Goal: Task Accomplishment & Management: Manage account settings

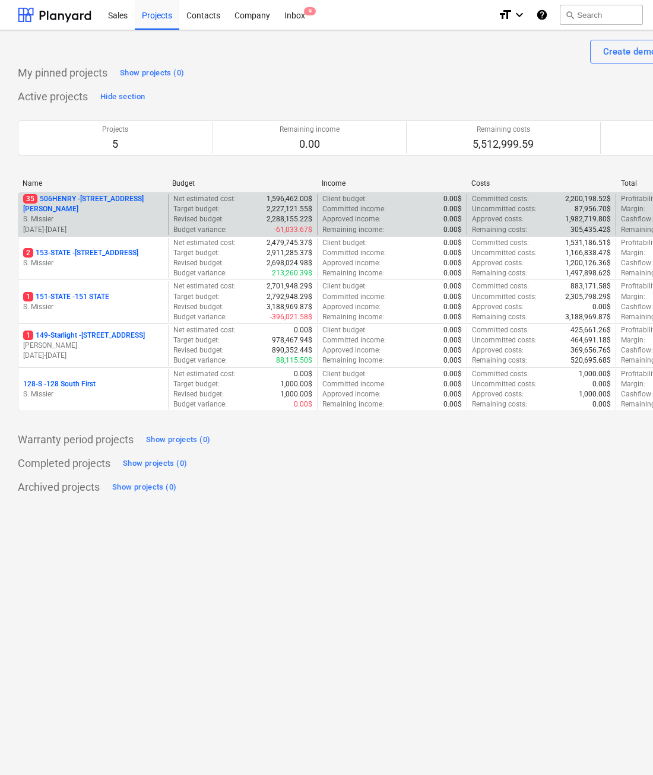
click at [75, 202] on p "35 [STREET_ADDRESS][PERSON_NAME]" at bounding box center [93, 204] width 140 height 20
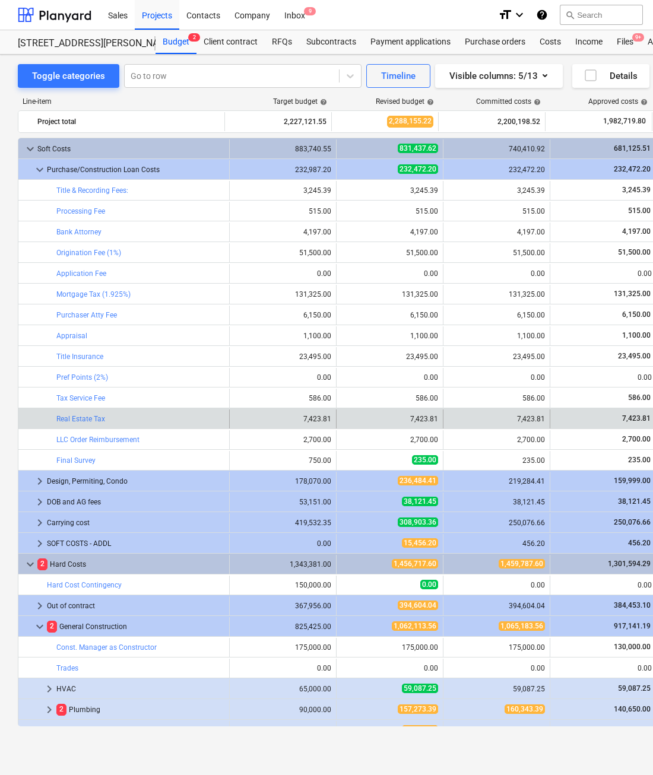
scroll to position [221, 0]
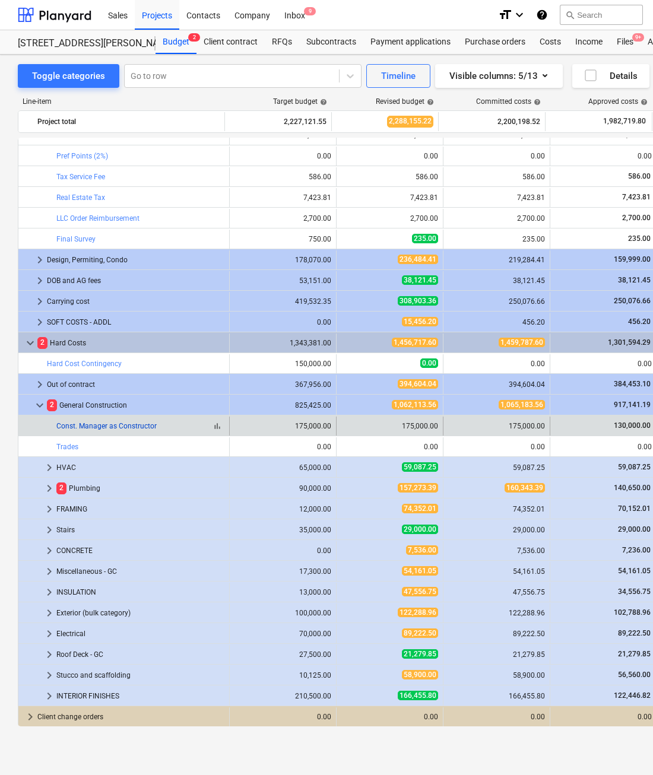
click at [63, 425] on link "Const. Manager as Constructor" at bounding box center [106, 426] width 100 height 8
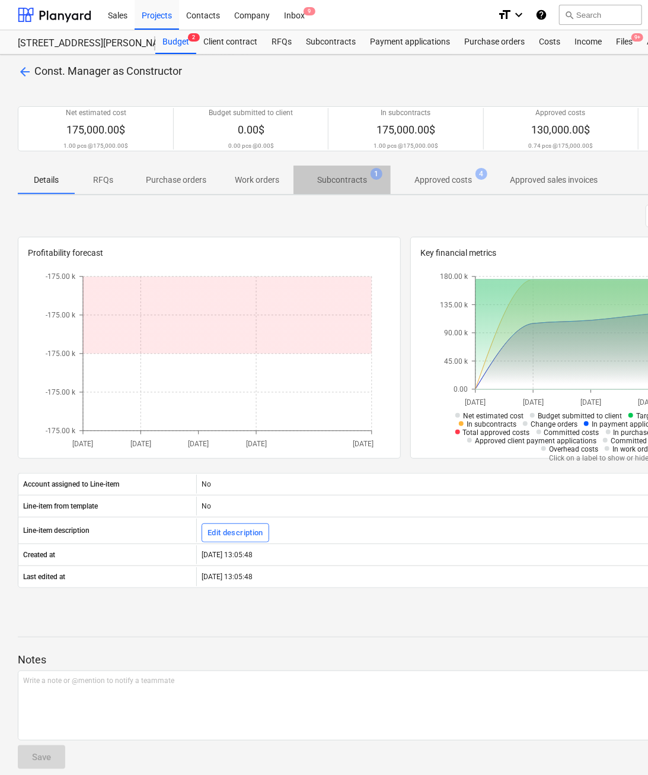
click at [348, 177] on p "Subcontracts" at bounding box center [342, 180] width 50 height 12
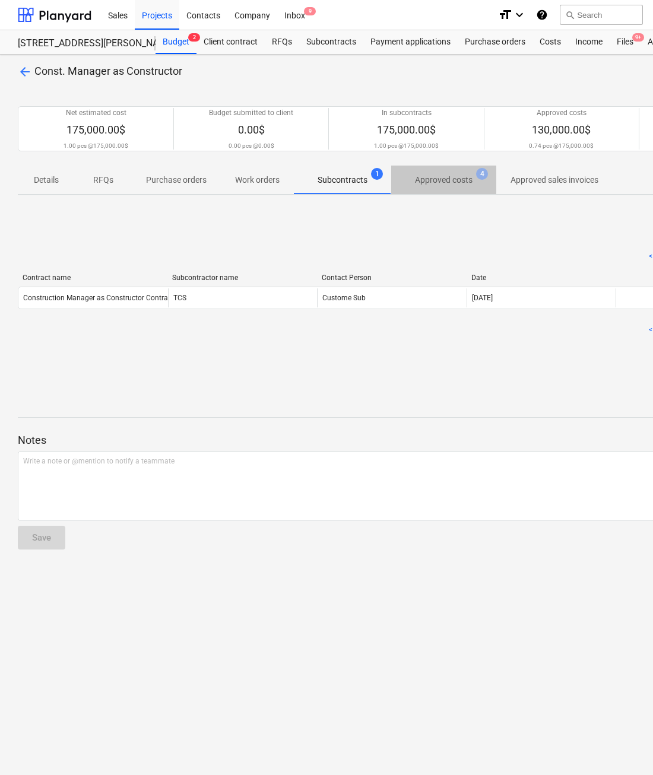
click at [452, 179] on p "Approved costs" at bounding box center [444, 180] width 58 height 12
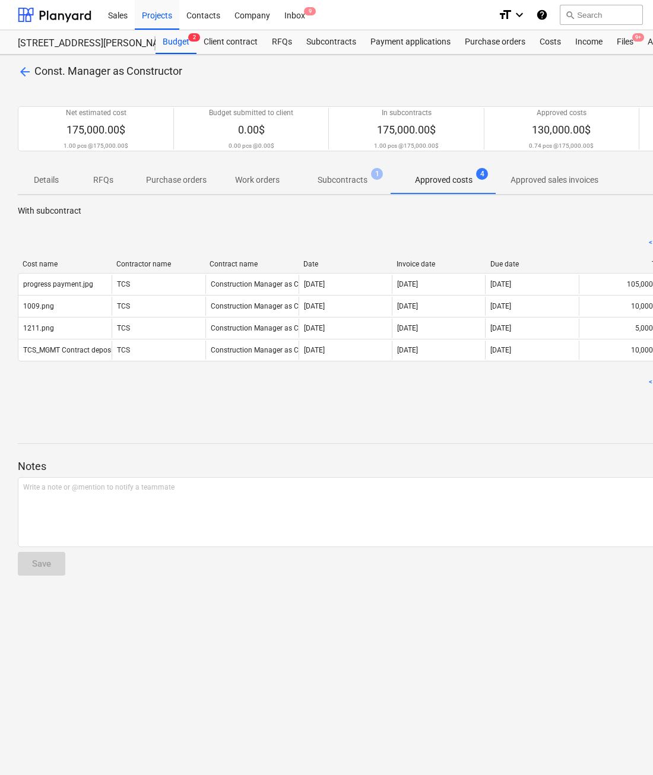
click at [328, 176] on p "Subcontracts" at bounding box center [342, 180] width 50 height 12
click at [337, 180] on p "Subcontracts" at bounding box center [342, 180] width 50 height 12
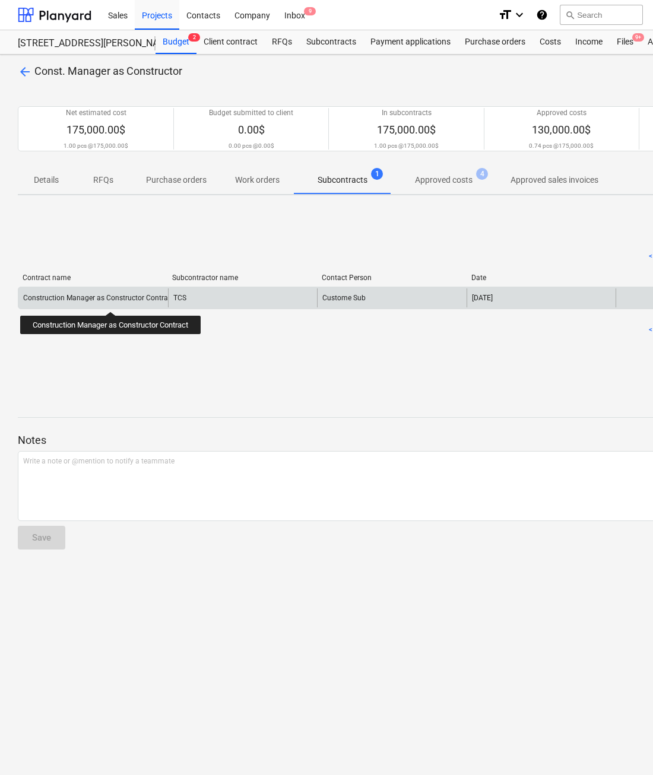
click at [113, 301] on div "Construction Manager as Constructor Contract" at bounding box center [98, 298] width 151 height 8
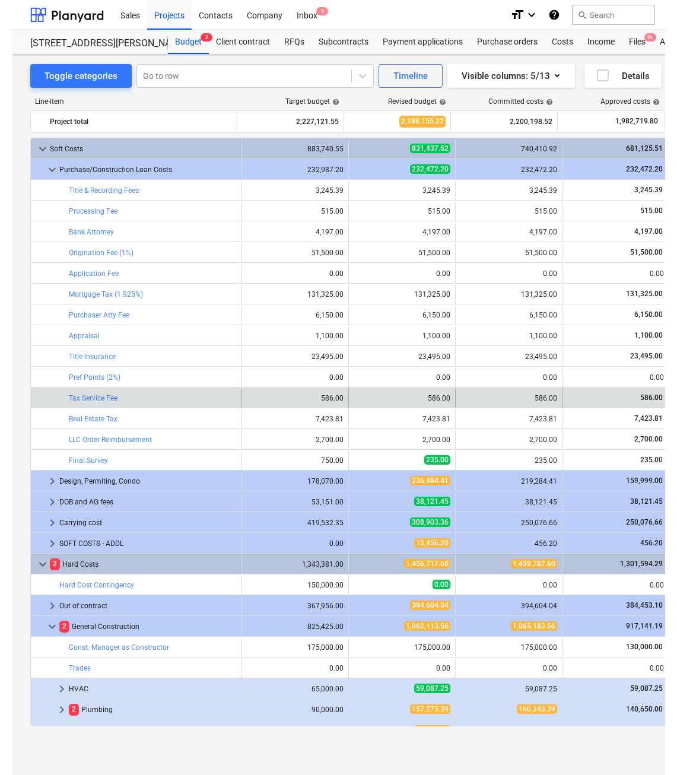
scroll to position [221, 0]
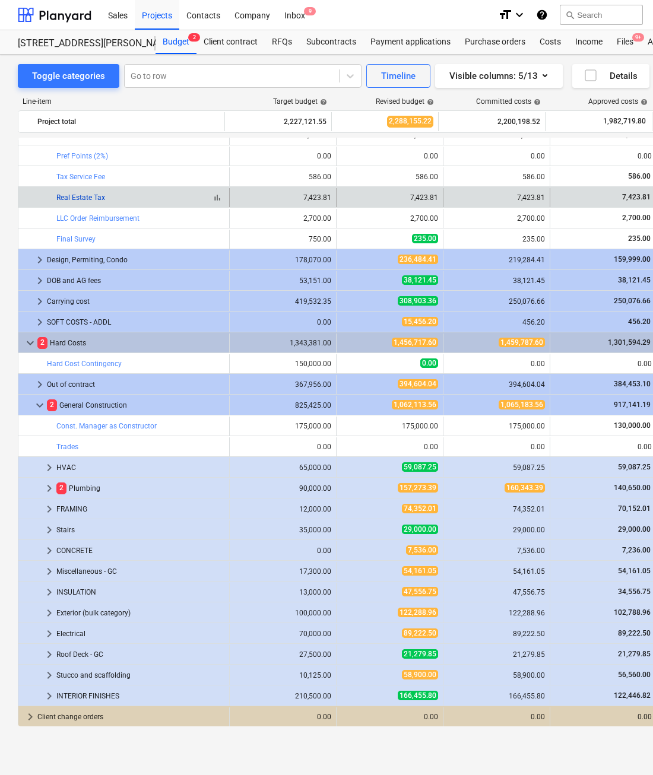
click at [94, 196] on link "Real Estate Tax" at bounding box center [80, 197] width 49 height 8
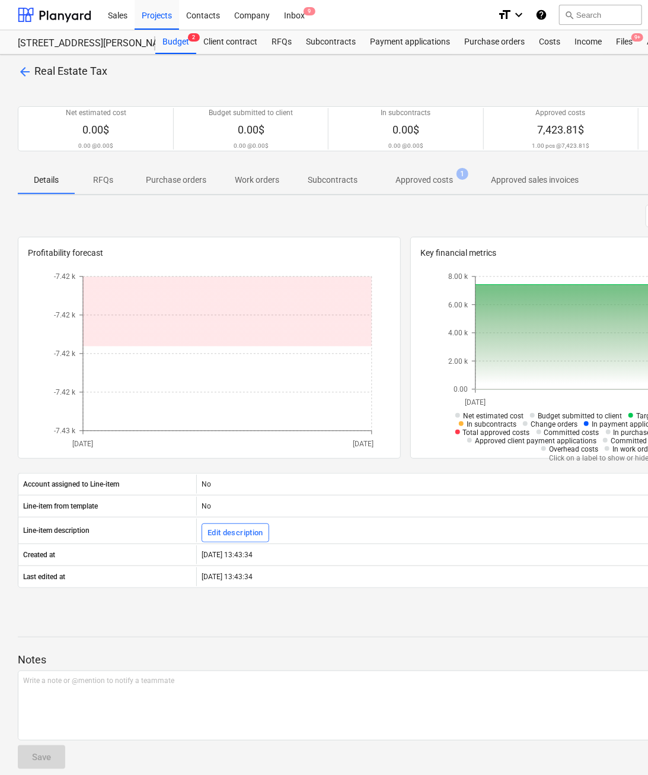
click at [421, 174] on p "Approved costs" at bounding box center [425, 180] width 58 height 12
click at [320, 179] on p "Subcontracts" at bounding box center [333, 180] width 50 height 12
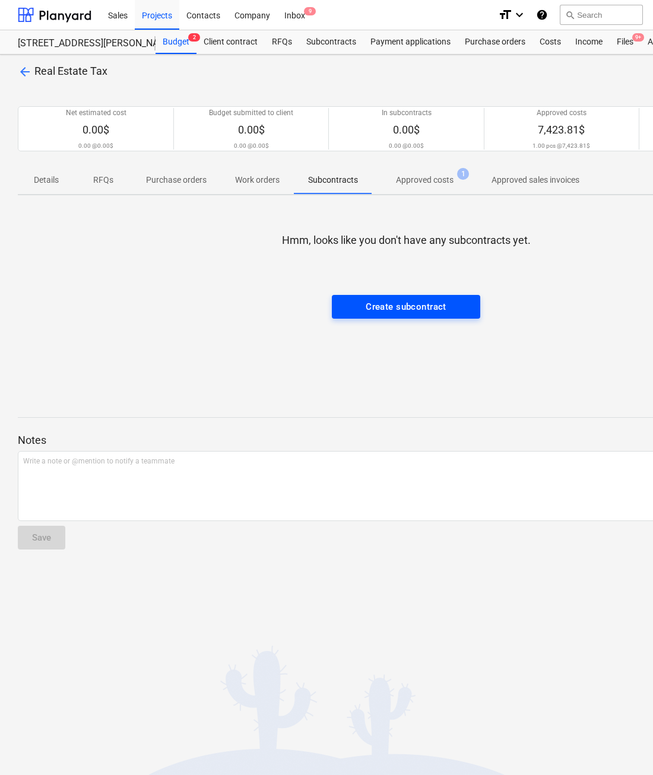
click at [392, 307] on div "Create subcontract" at bounding box center [405, 306] width 81 height 15
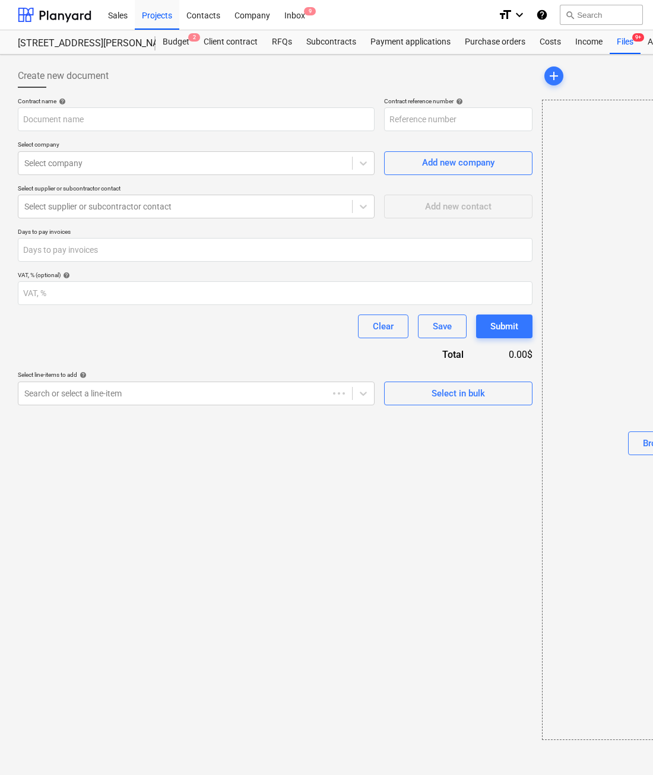
type input "506HENRY-SO-217"
click at [195, 171] on div "Select company" at bounding box center [196, 163] width 357 height 24
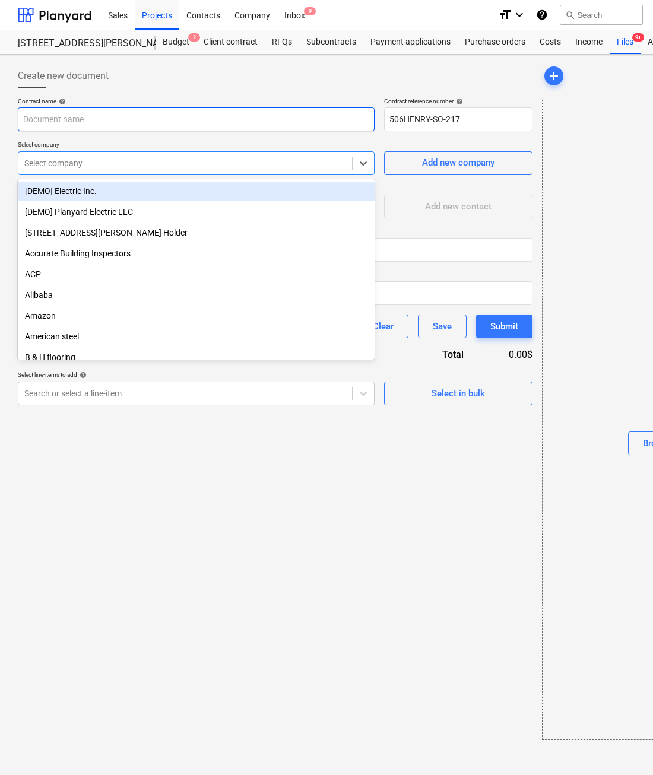
click at [181, 113] on input "text" at bounding box center [196, 119] width 357 height 24
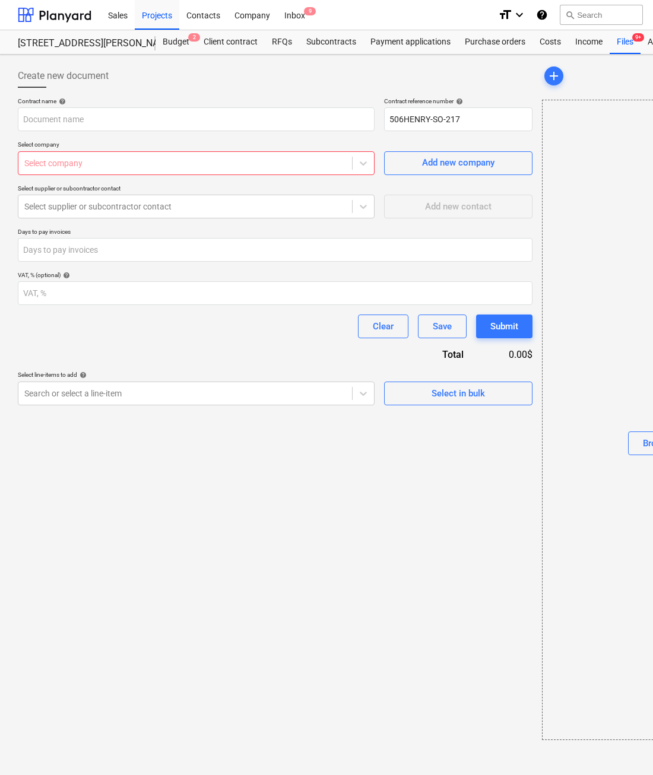
click at [263, 223] on div "Contract name help Contract reference number help 506HENRY-SO-217 Select compan…" at bounding box center [275, 251] width 514 height 308
click at [144, 207] on div at bounding box center [185, 207] width 322 height 12
click at [198, 124] on input "text" at bounding box center [196, 119] width 357 height 24
click at [237, 71] on div "Create new document" at bounding box center [275, 76] width 514 height 24
click at [548, 40] on div "Costs" at bounding box center [550, 42] width 36 height 24
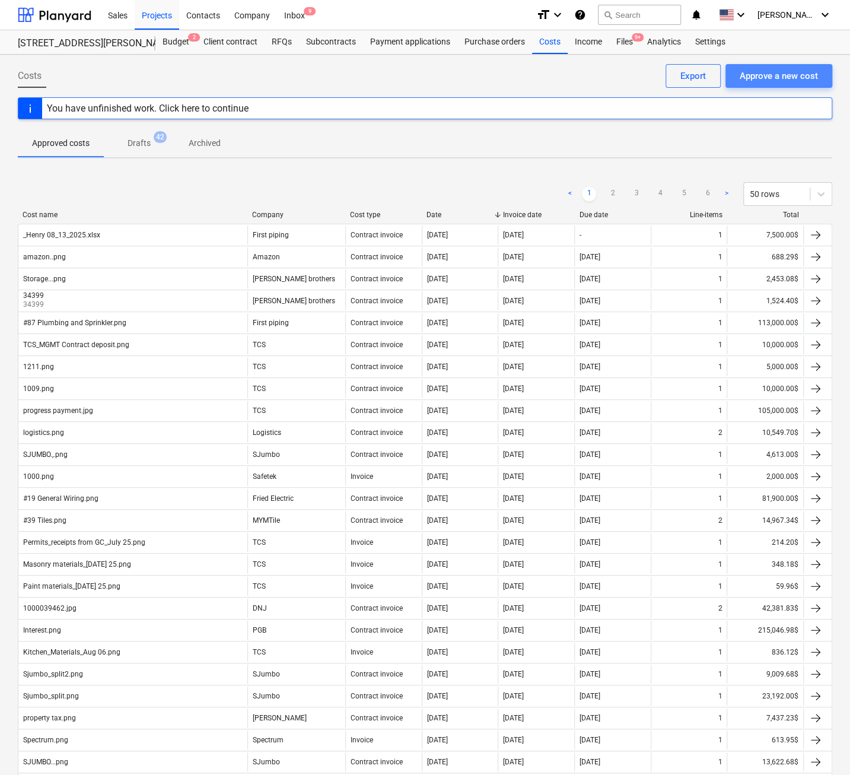
click at [652, 72] on div "Approve a new cost" at bounding box center [779, 75] width 78 height 15
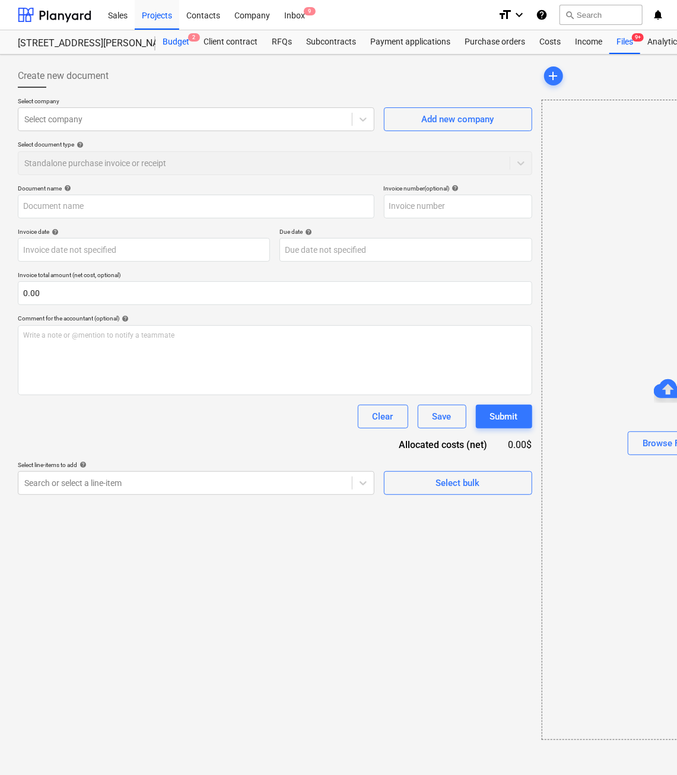
click at [176, 40] on div "Budget 2" at bounding box center [175, 42] width 41 height 24
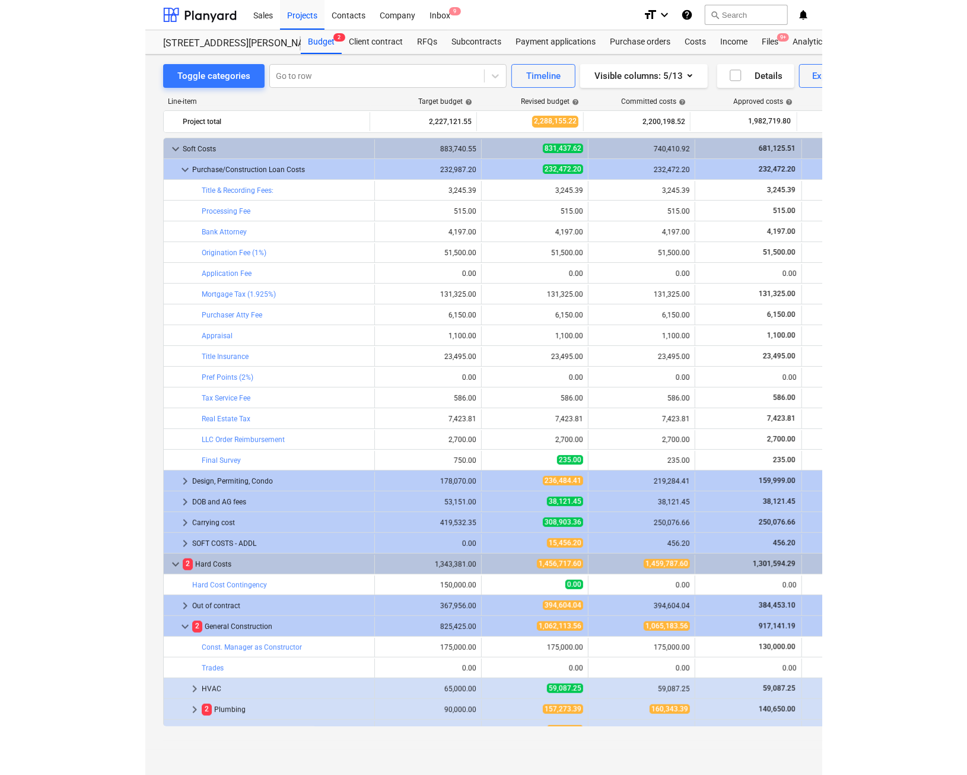
scroll to position [221, 0]
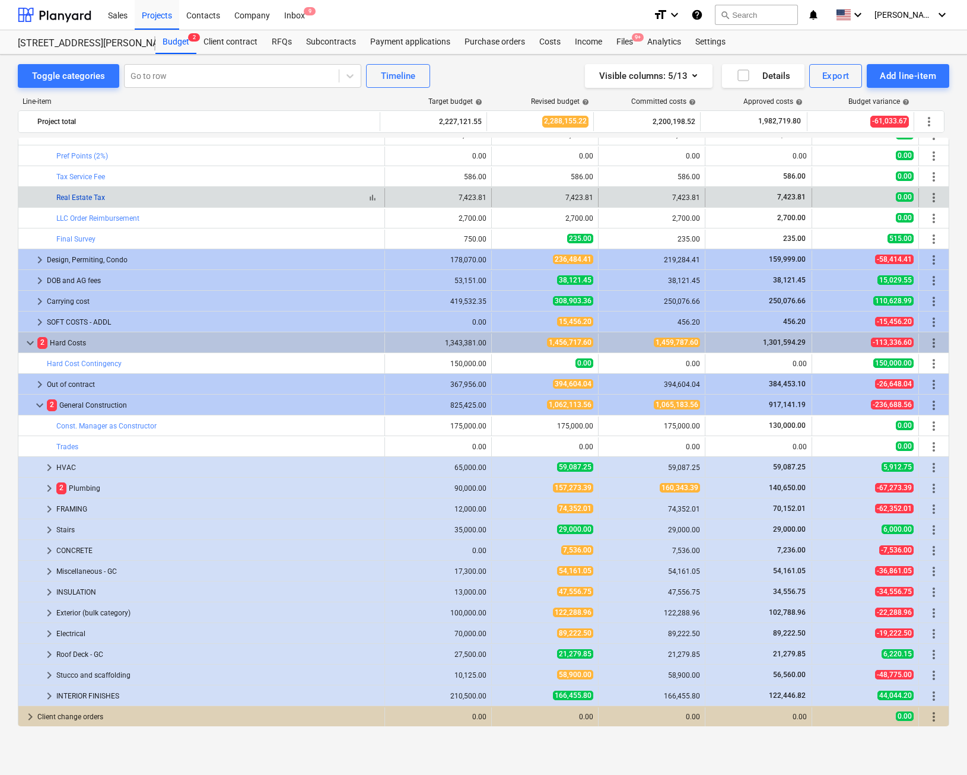
click at [77, 198] on link "Real Estate Tax" at bounding box center [80, 197] width 49 height 8
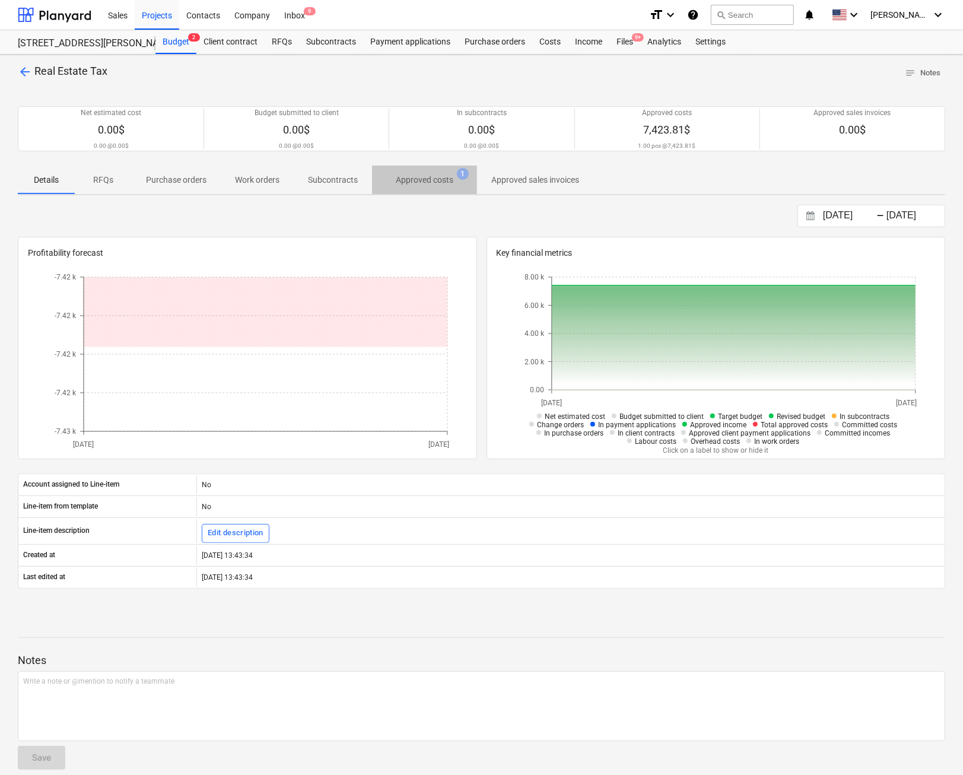
click at [409, 180] on p "Approved costs" at bounding box center [425, 180] width 58 height 12
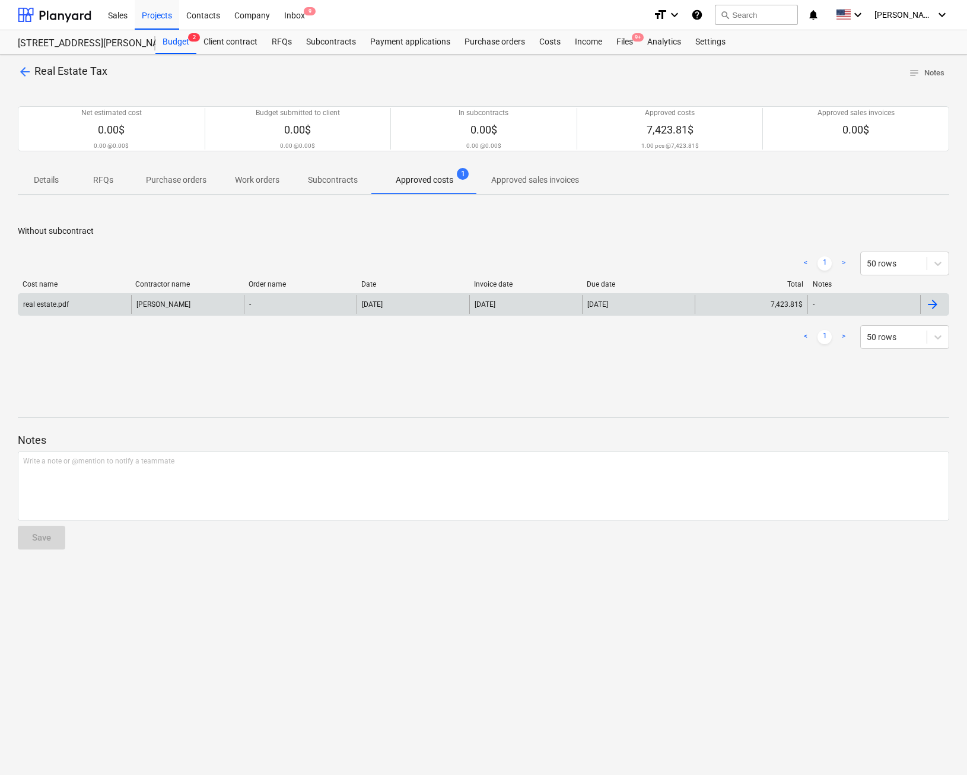
click at [40, 297] on div "real estate.pdf" at bounding box center [74, 304] width 113 height 19
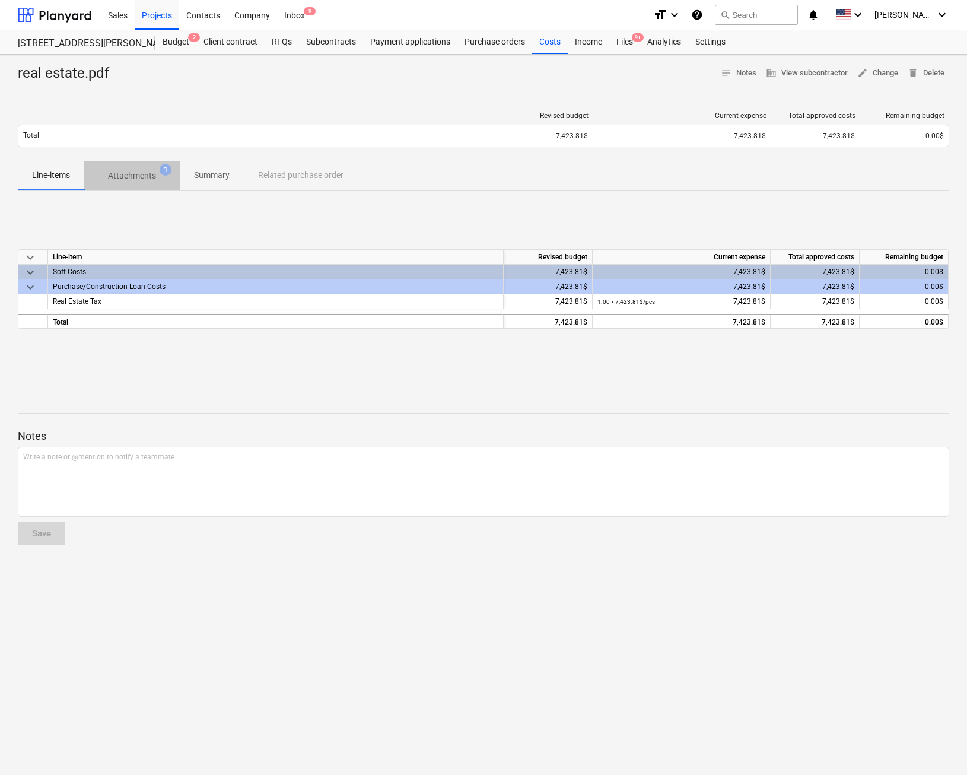
click at [132, 176] on p "Attachments" at bounding box center [132, 176] width 48 height 12
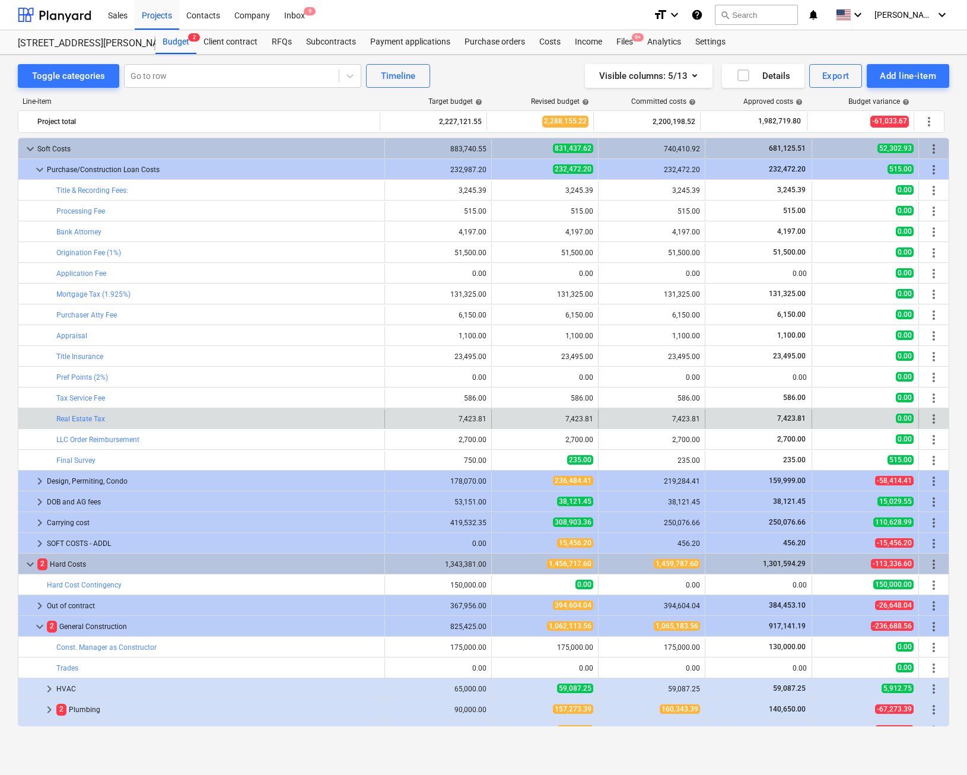
scroll to position [221, 0]
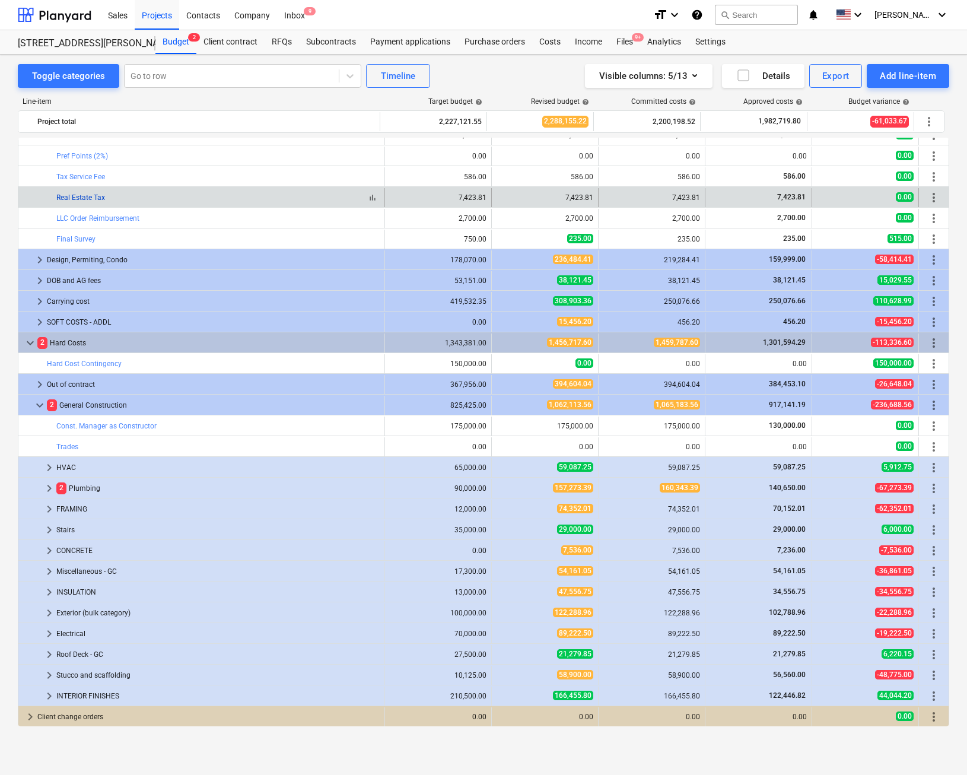
click at [83, 196] on link "Real Estate Tax" at bounding box center [80, 197] width 49 height 8
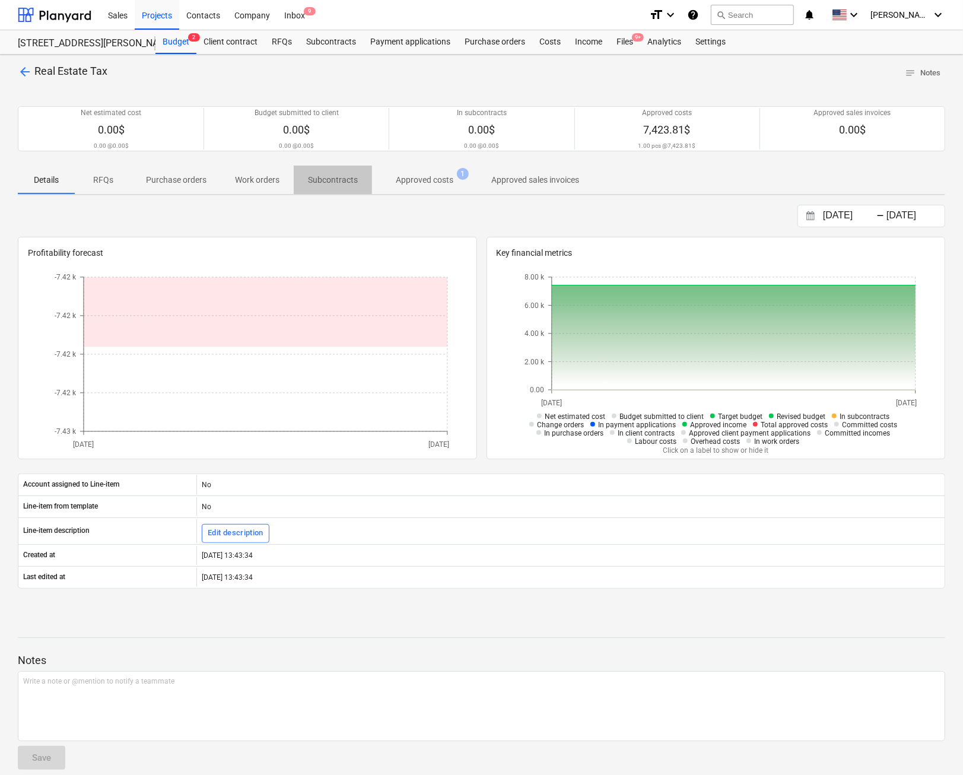
click at [327, 175] on p "Subcontracts" at bounding box center [333, 180] width 50 height 12
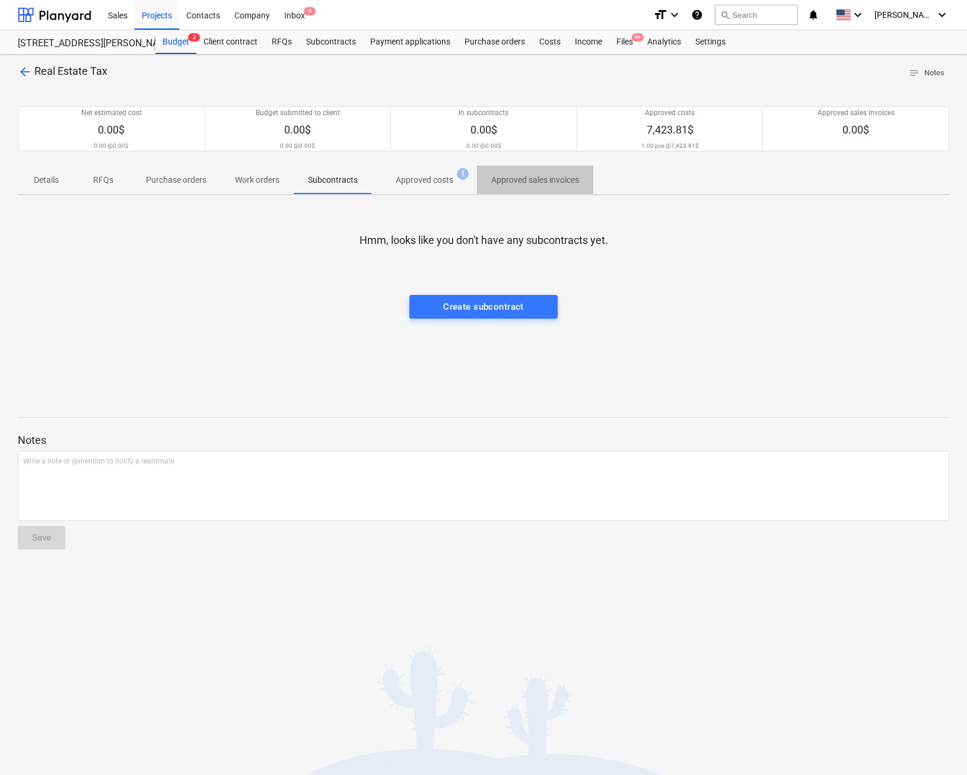
click at [533, 174] on p "Approved sales invoices" at bounding box center [535, 180] width 88 height 12
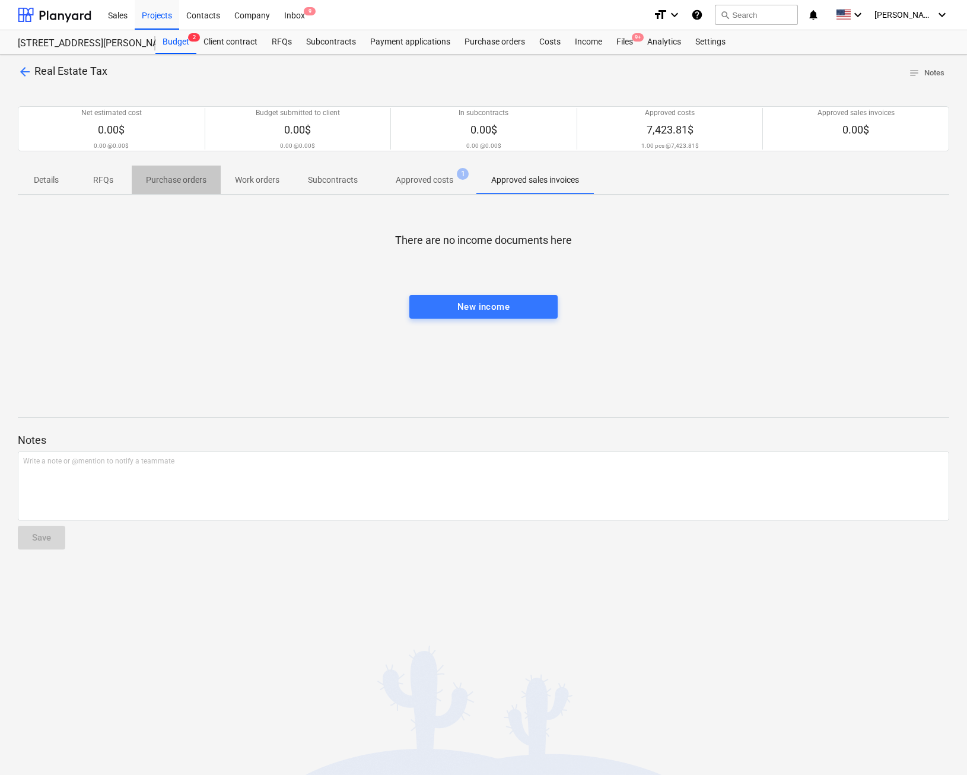
click at [171, 178] on p "Purchase orders" at bounding box center [176, 180] width 61 height 12
click at [262, 180] on p "Work orders" at bounding box center [257, 180] width 44 height 12
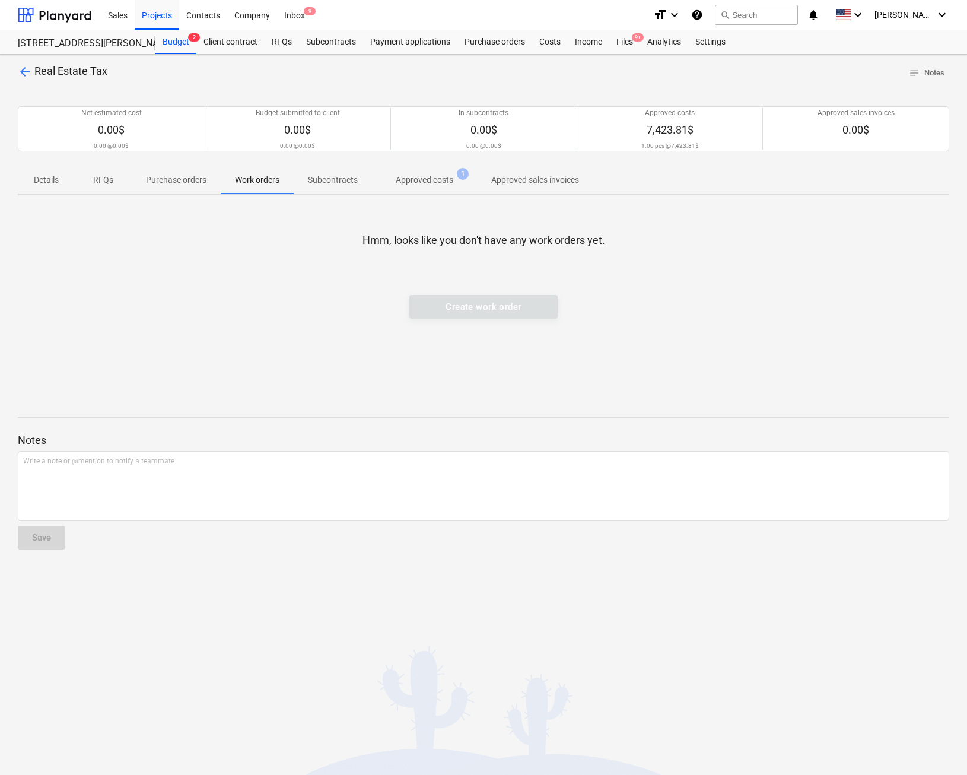
click at [42, 177] on p "Details" at bounding box center [46, 180] width 28 height 12
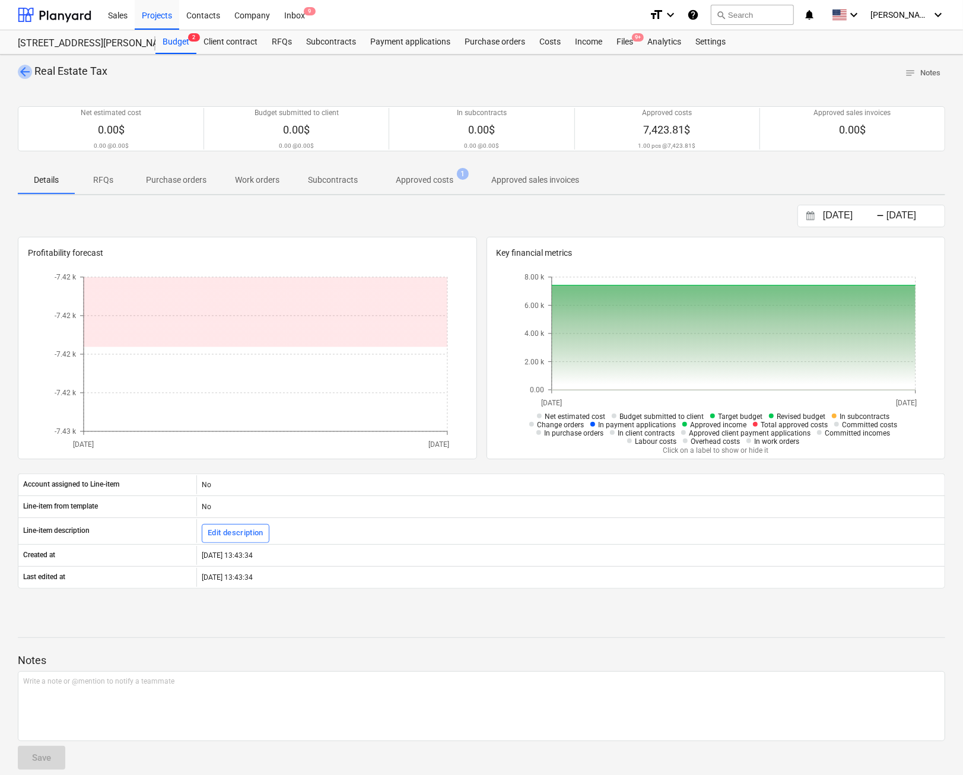
click at [21, 73] on span "arrow_back" at bounding box center [25, 72] width 14 height 14
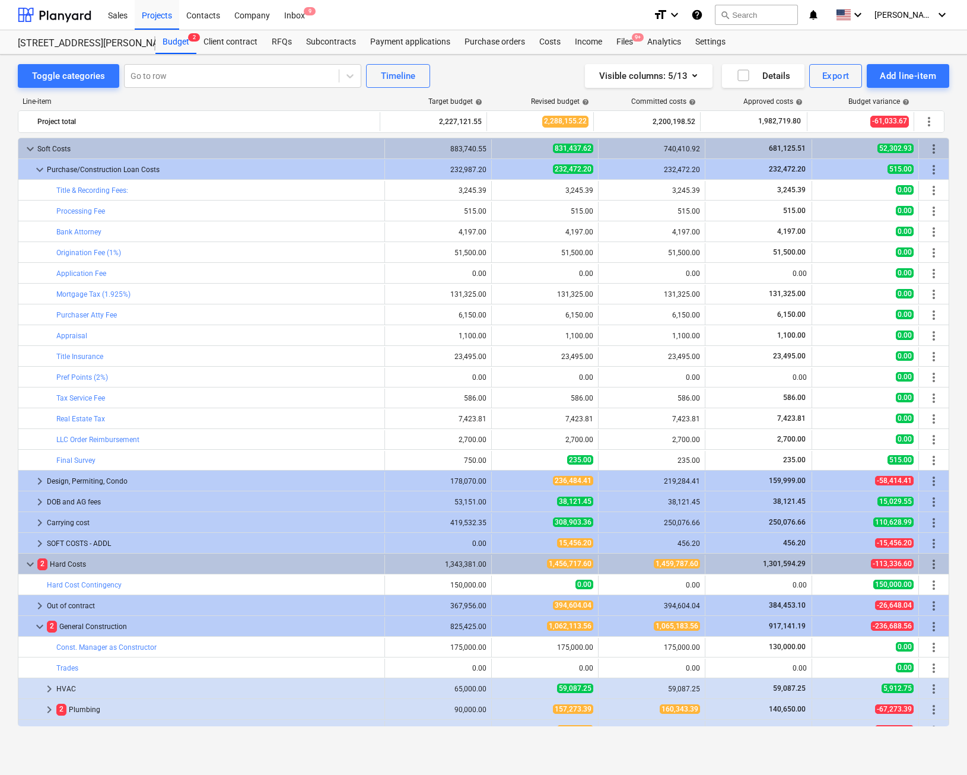
scroll to position [221, 0]
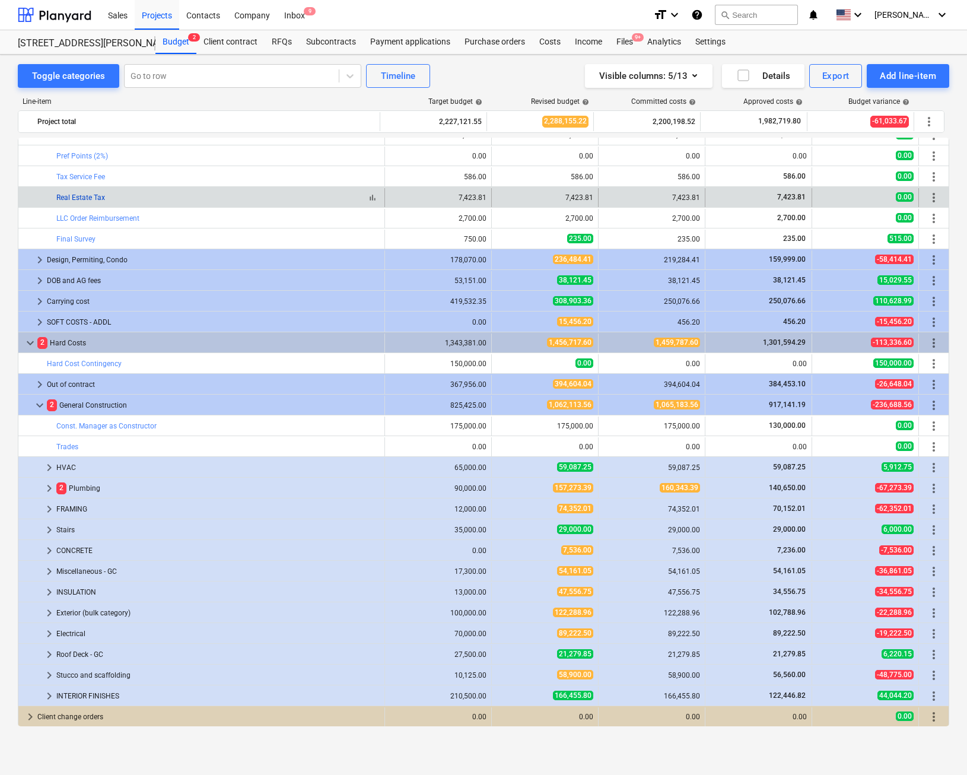
click at [72, 195] on link "Real Estate Tax" at bounding box center [80, 197] width 49 height 8
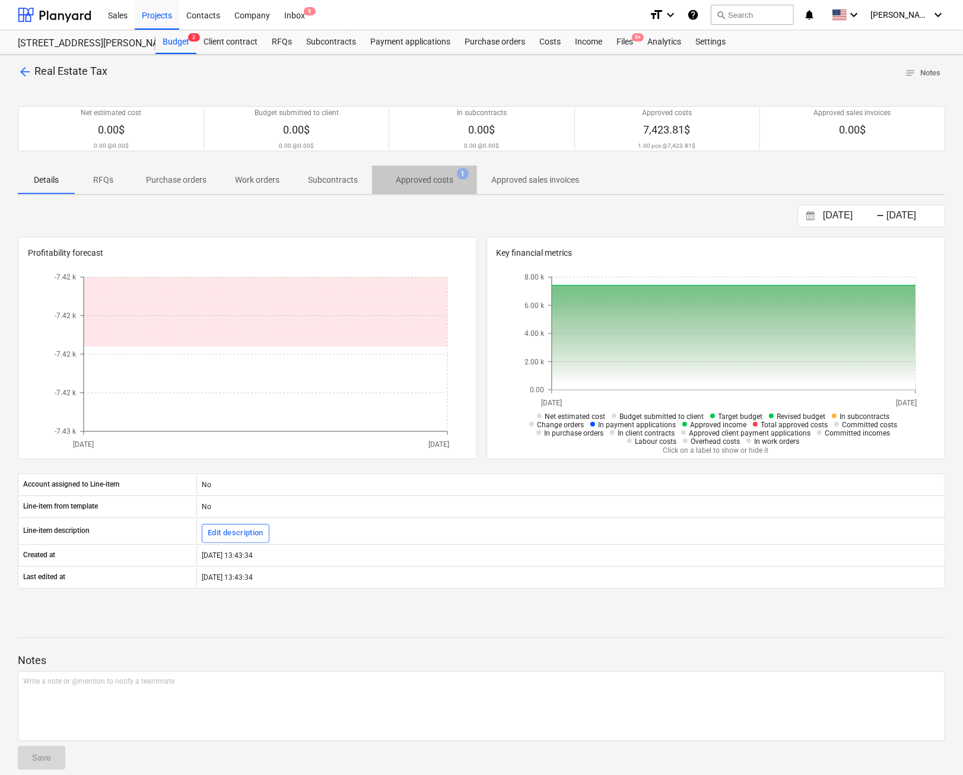
click at [435, 172] on span "Approved costs 1" at bounding box center [424, 179] width 105 height 21
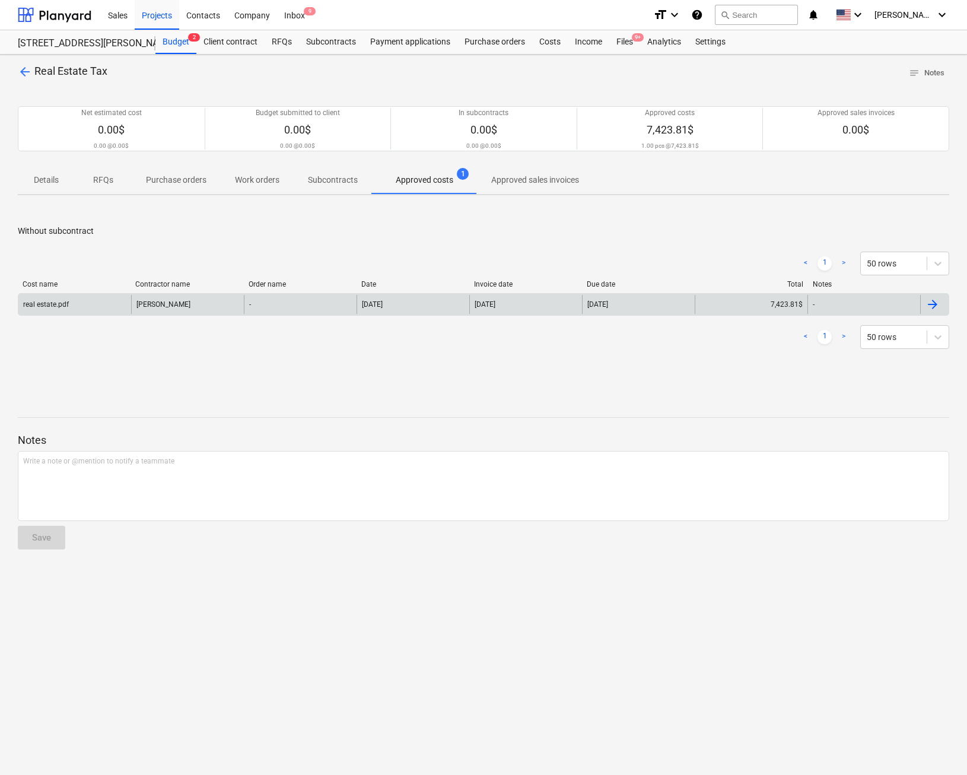
click at [47, 302] on div "real estate.pdf" at bounding box center [46, 304] width 46 height 8
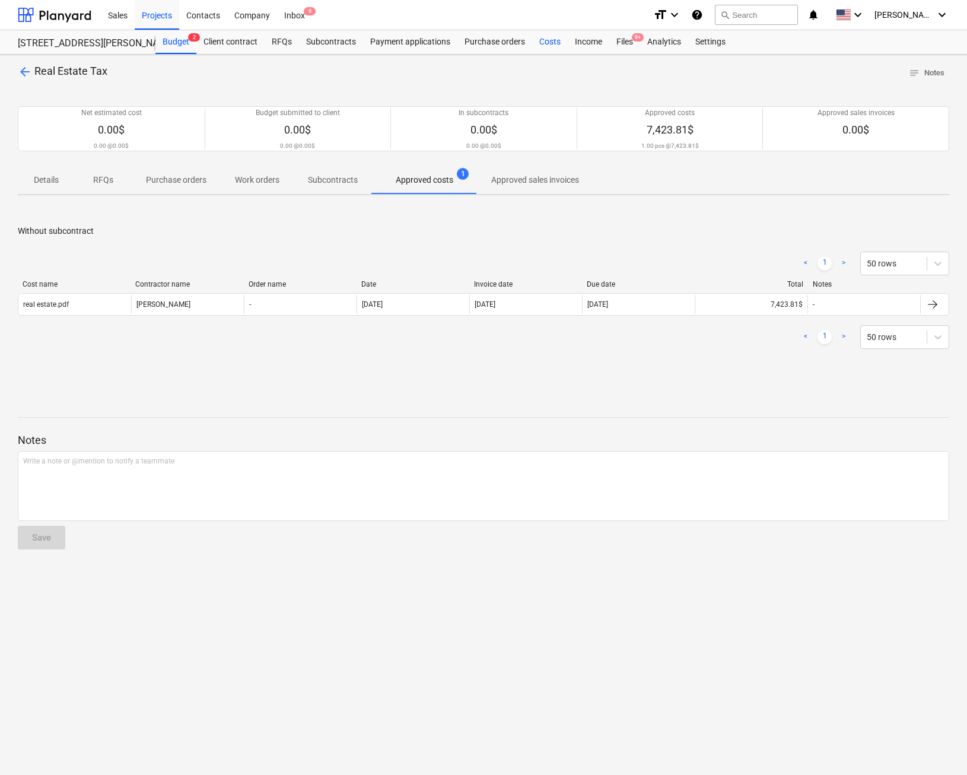
click at [549, 39] on div "Costs" at bounding box center [550, 42] width 36 height 24
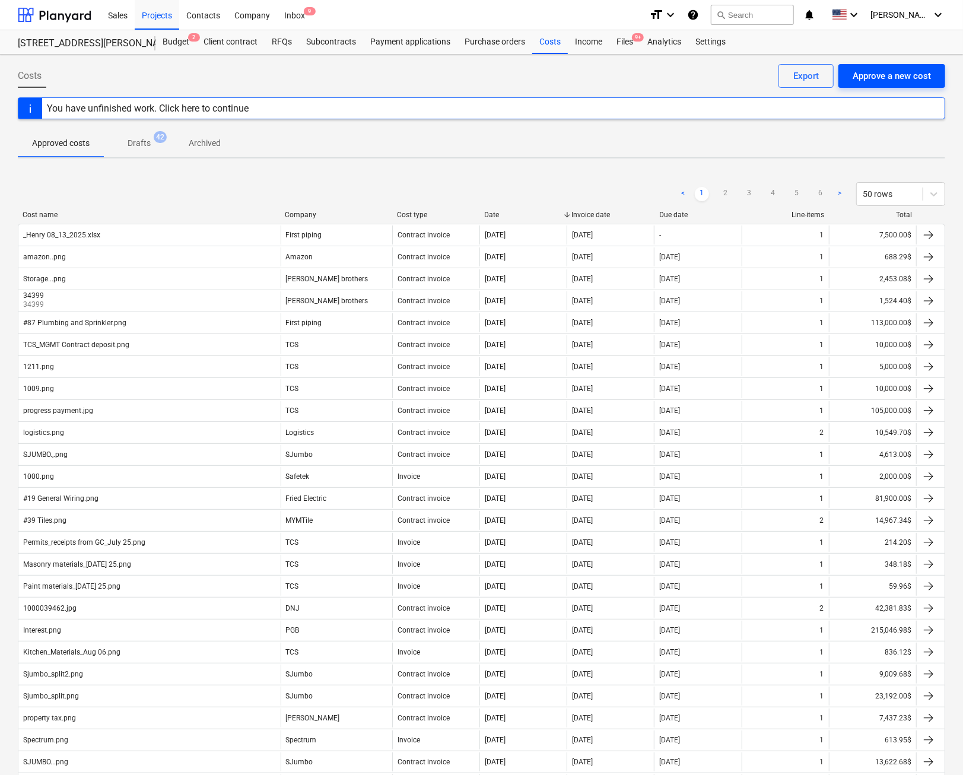
click at [652, 75] on div "Approve a new cost" at bounding box center [892, 75] width 78 height 15
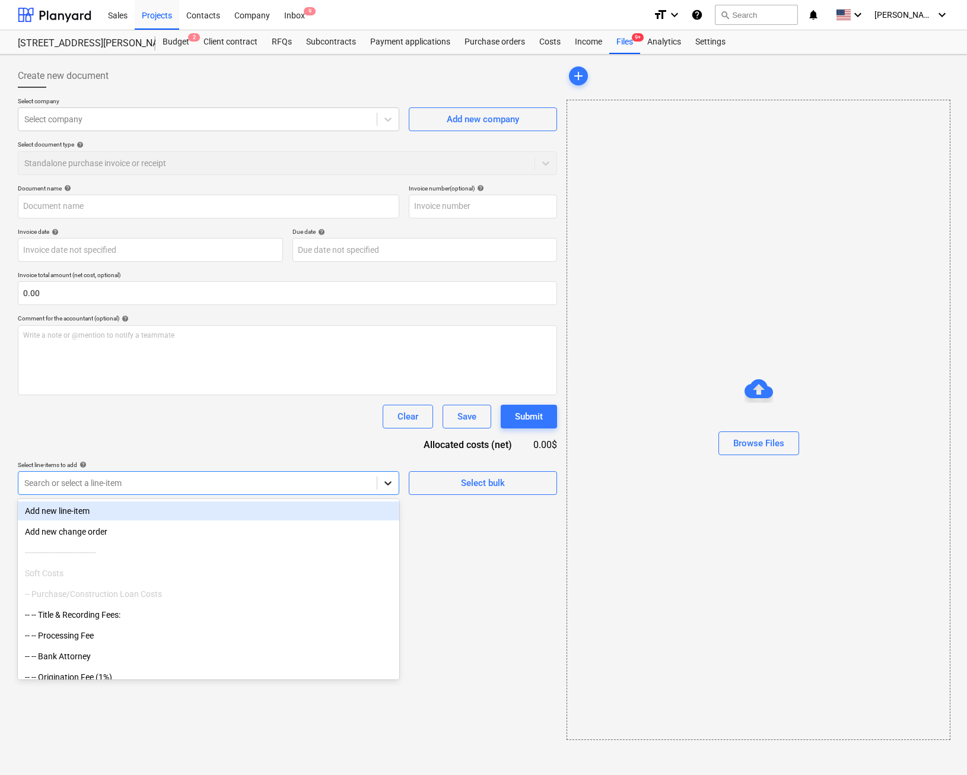
click at [382, 481] on icon at bounding box center [388, 483] width 12 height 12
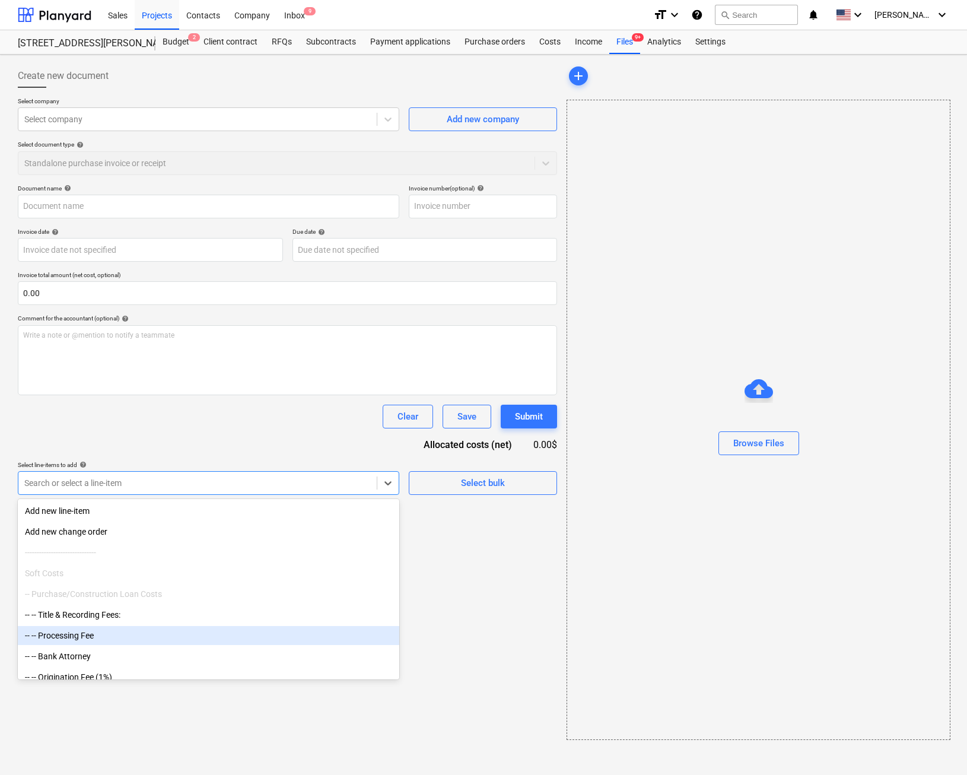
click at [75, 637] on div "-- -- Processing Fee" at bounding box center [208, 635] width 381 height 19
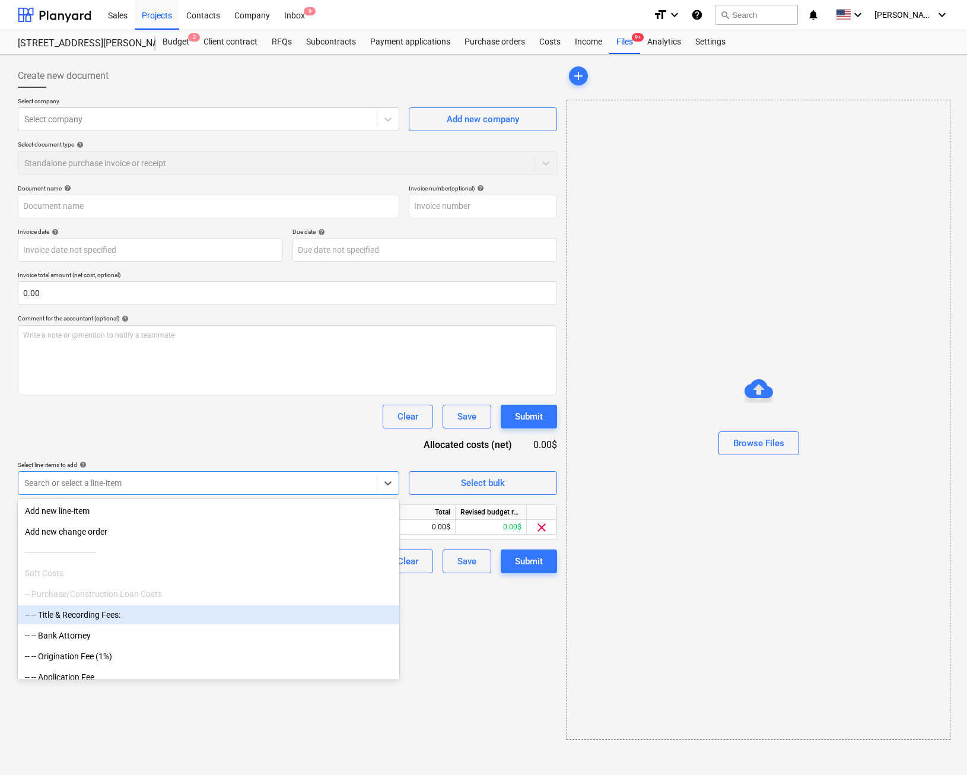
click at [567, 627] on div "Browse Files" at bounding box center [759, 420] width 384 height 640
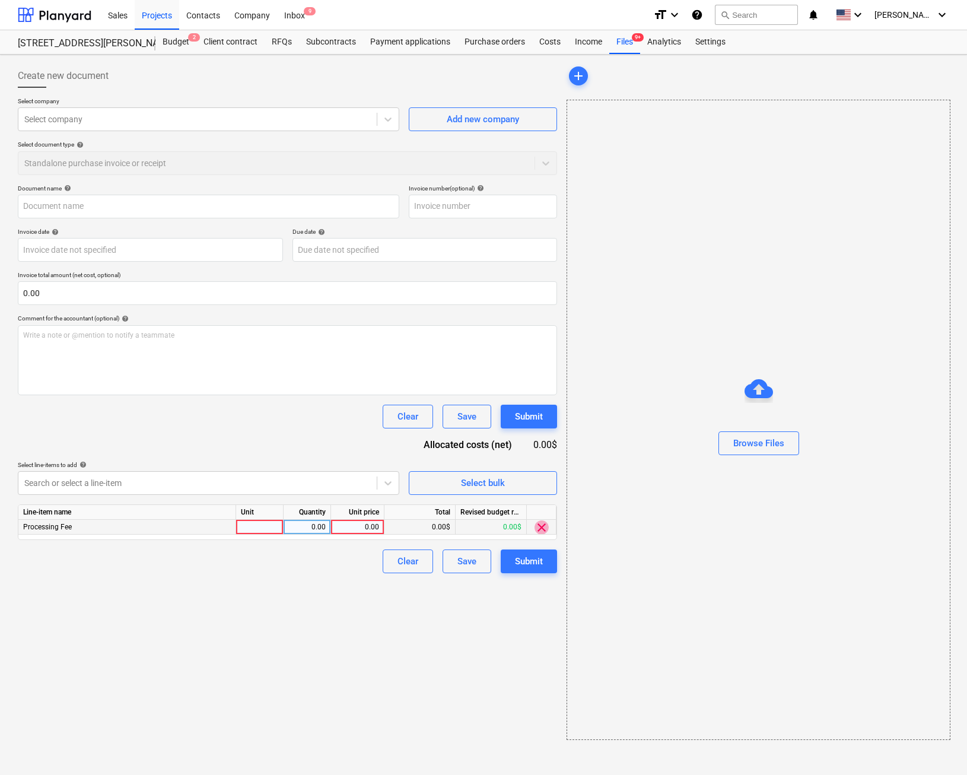
click at [540, 526] on span "clear" at bounding box center [542, 527] width 14 height 14
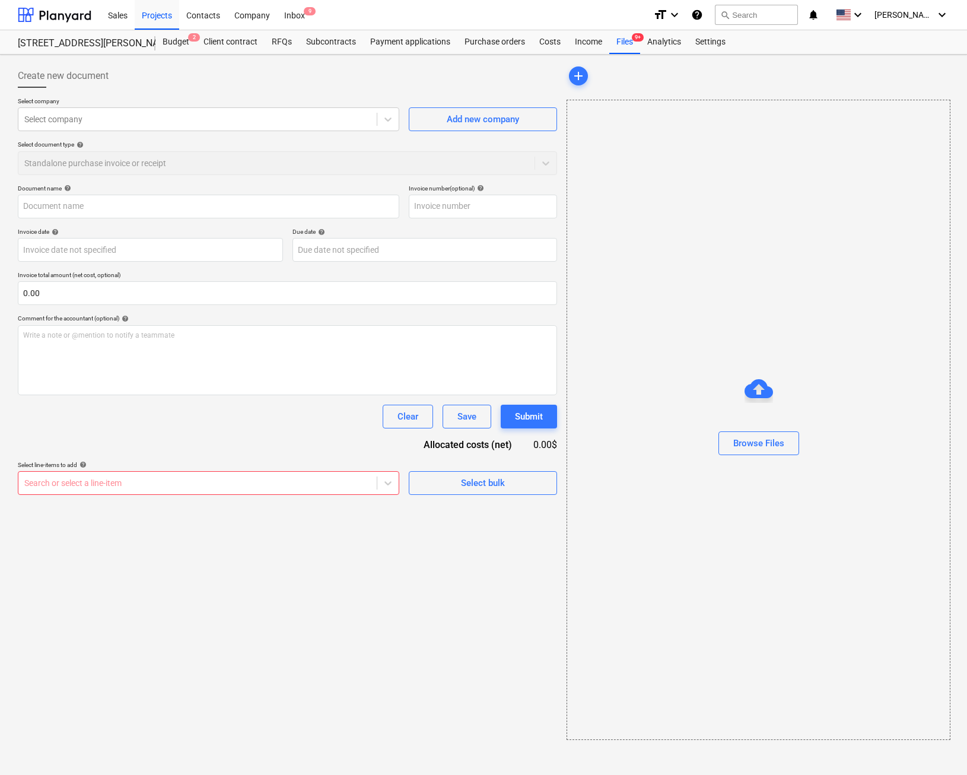
click at [442, 664] on div "Create new document Select company Select company Add new company Select docume…" at bounding box center [287, 401] width 549 height 685
click at [163, 39] on div "Budget 2" at bounding box center [175, 42] width 41 height 24
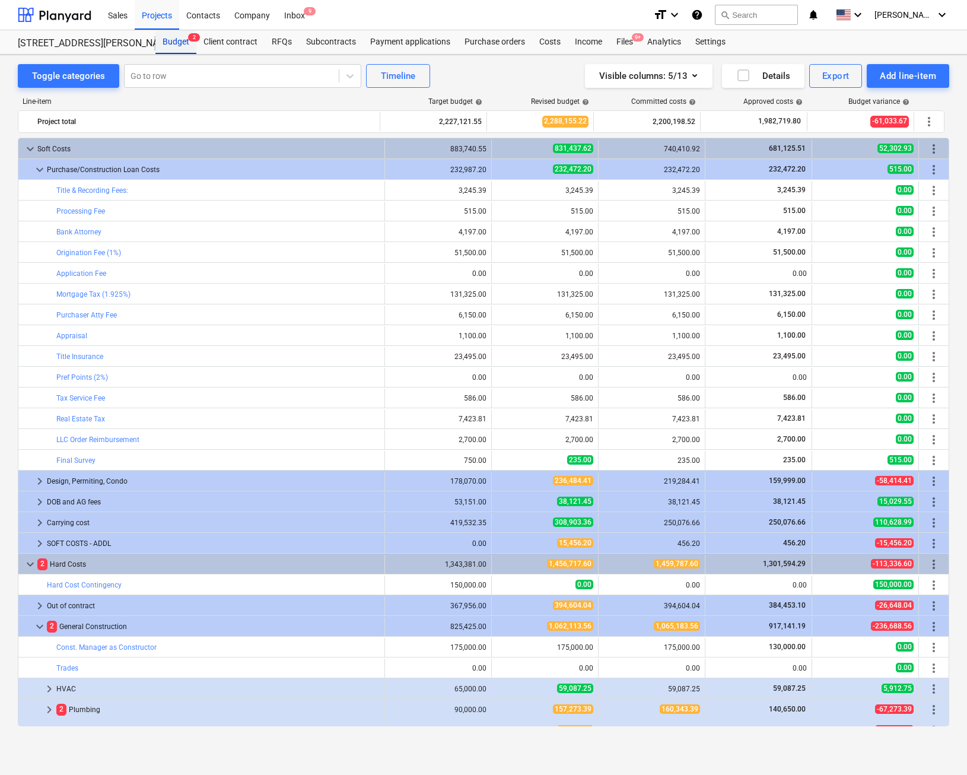
scroll to position [221, 0]
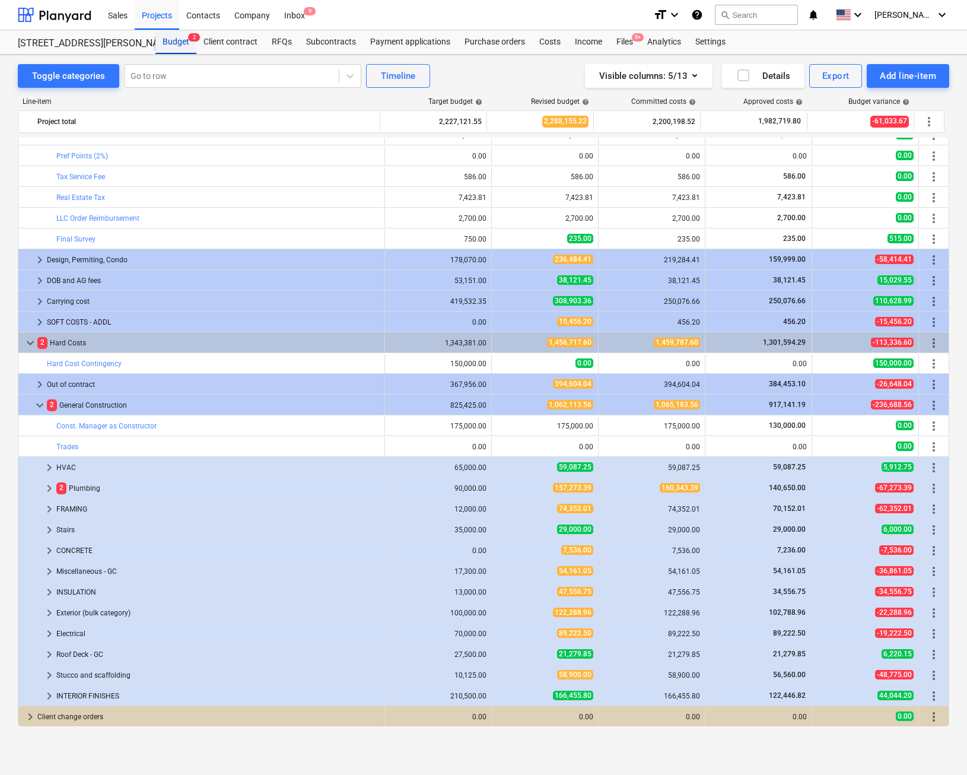
click at [173, 43] on div "Budget 2" at bounding box center [175, 42] width 41 height 24
